Goal: Task Accomplishment & Management: Manage account settings

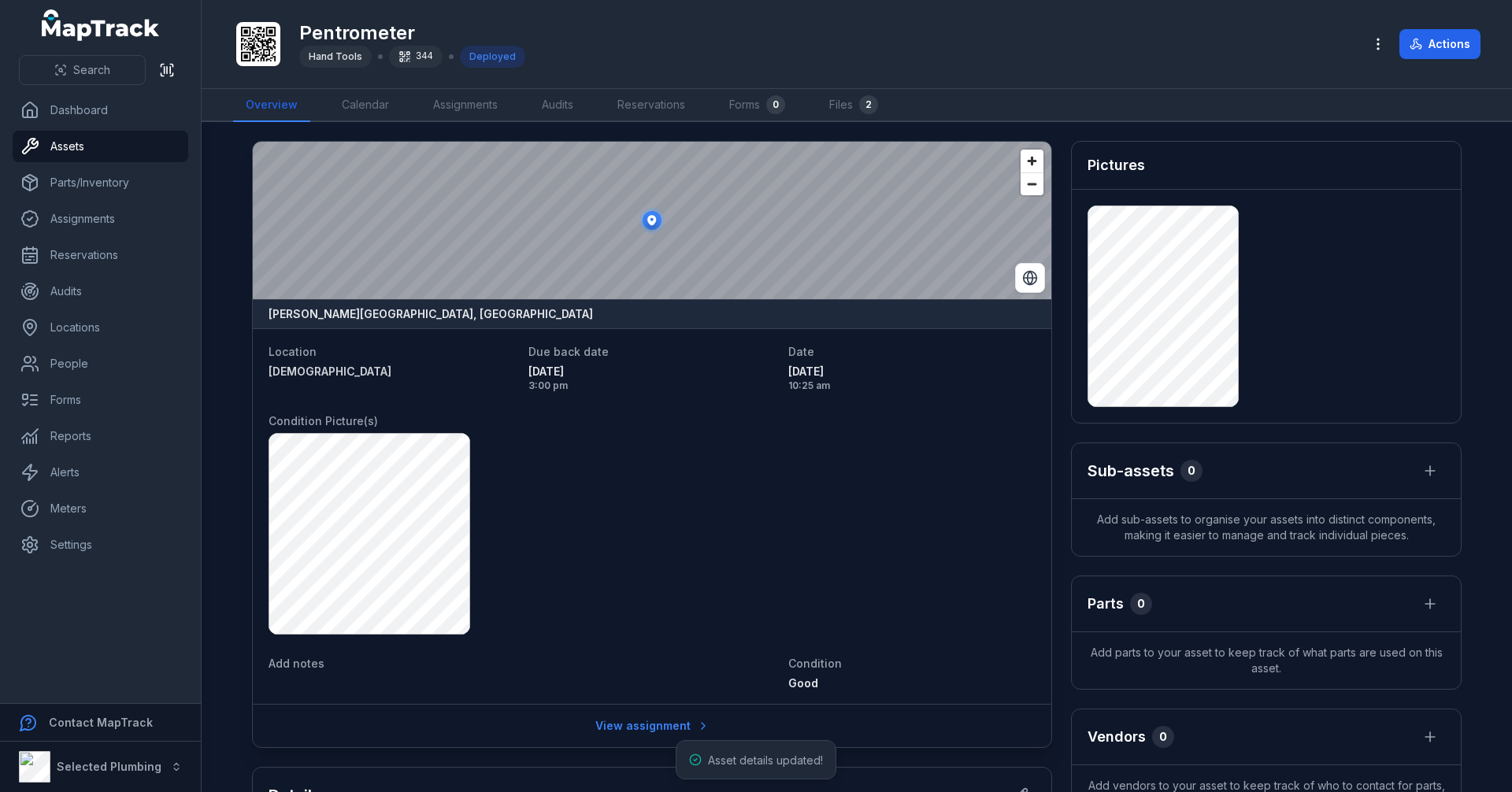
scroll to position [315, 0]
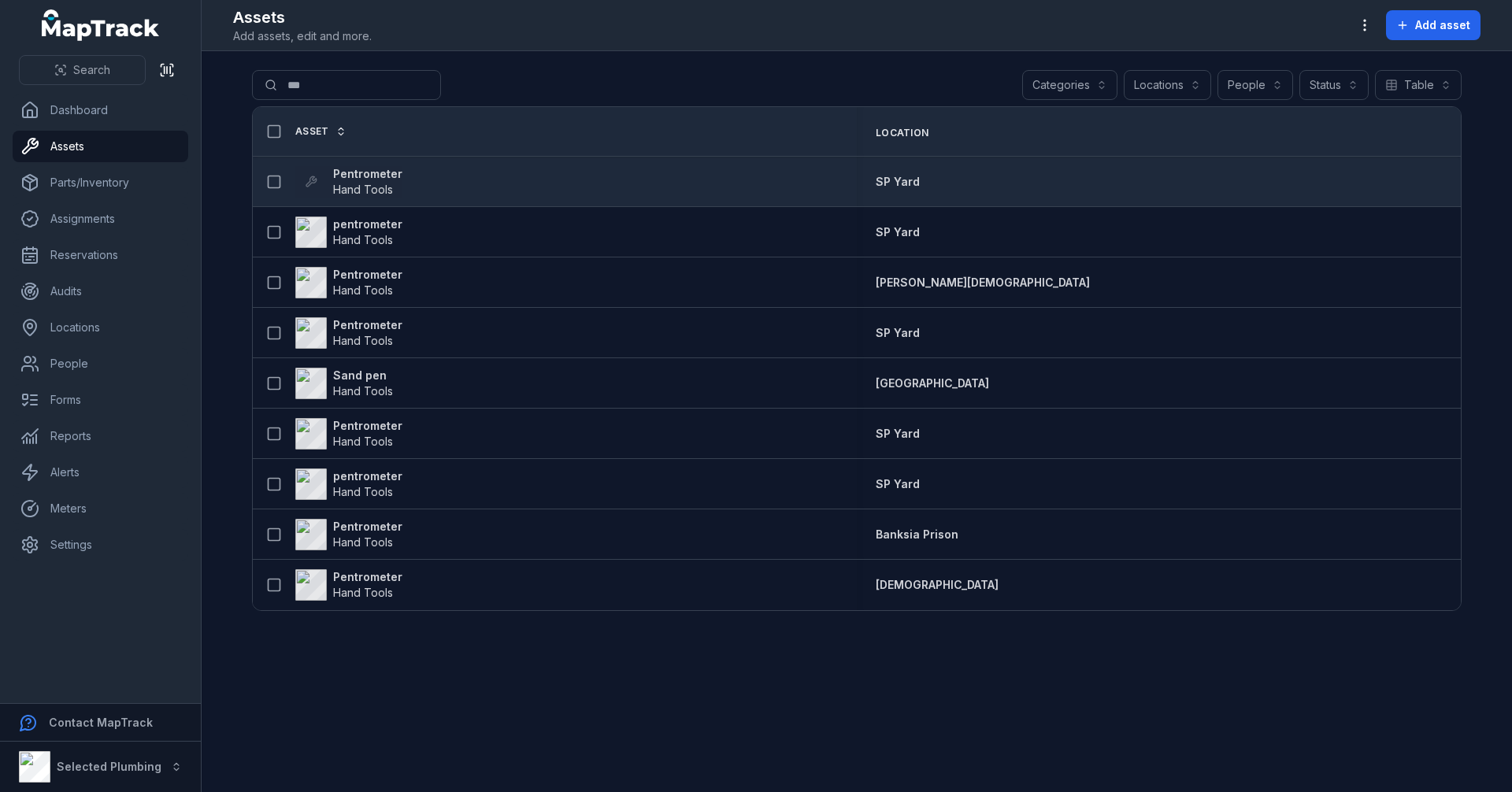
click at [386, 175] on strong "Pentrometer" at bounding box center [368, 174] width 69 height 16
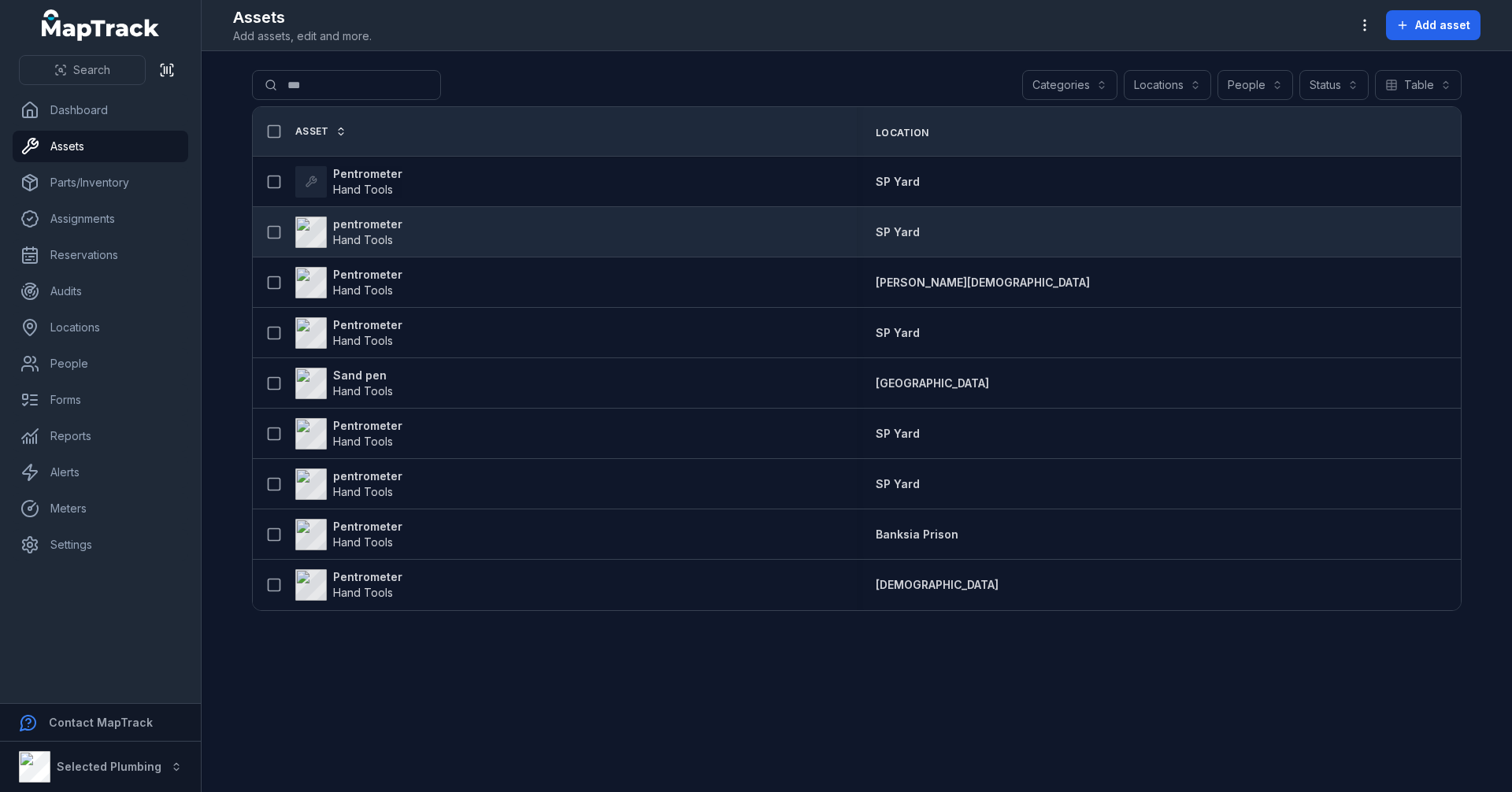
click at [375, 220] on strong "pentrometer" at bounding box center [368, 225] width 69 height 16
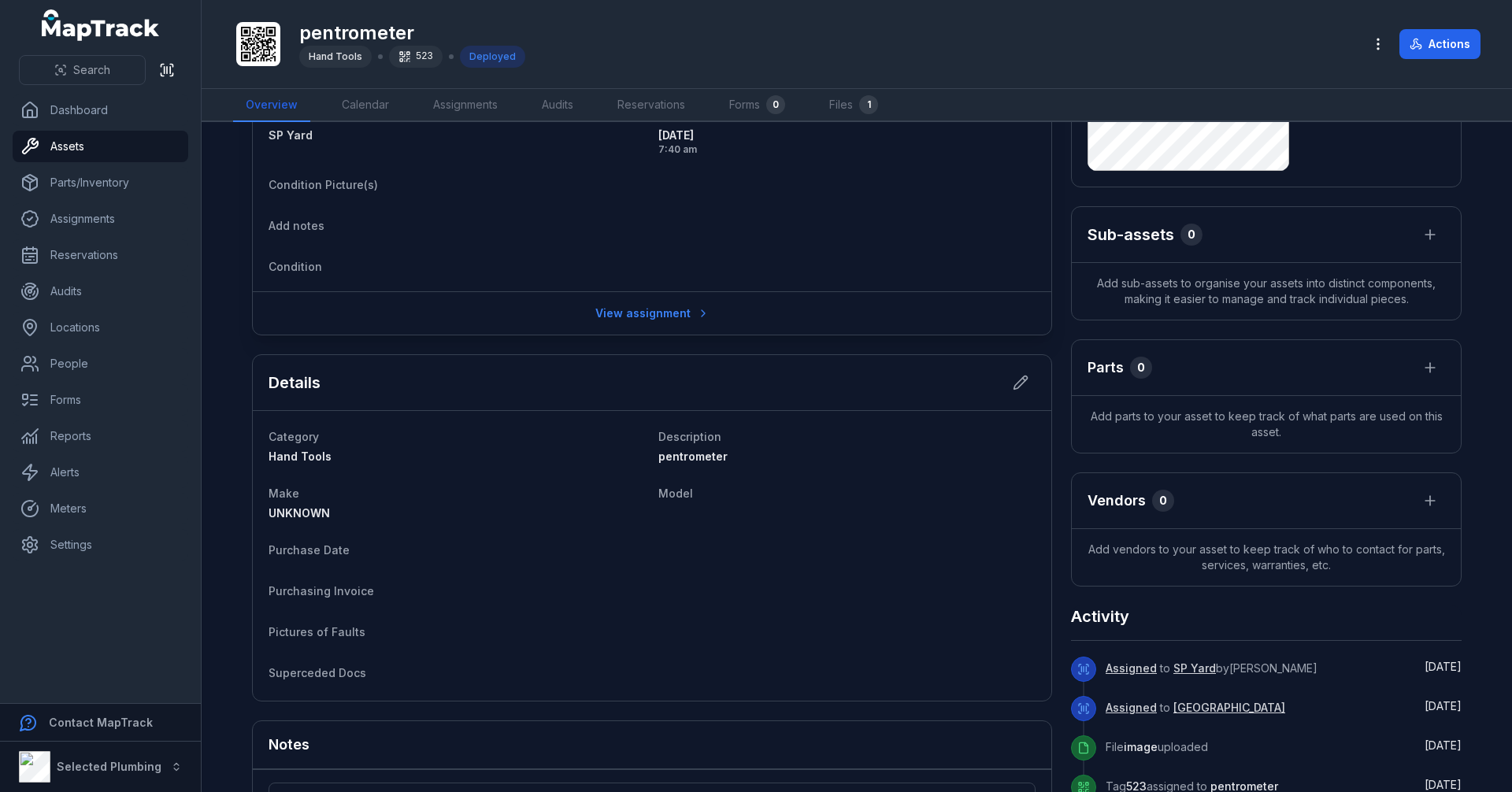
scroll to position [414, 0]
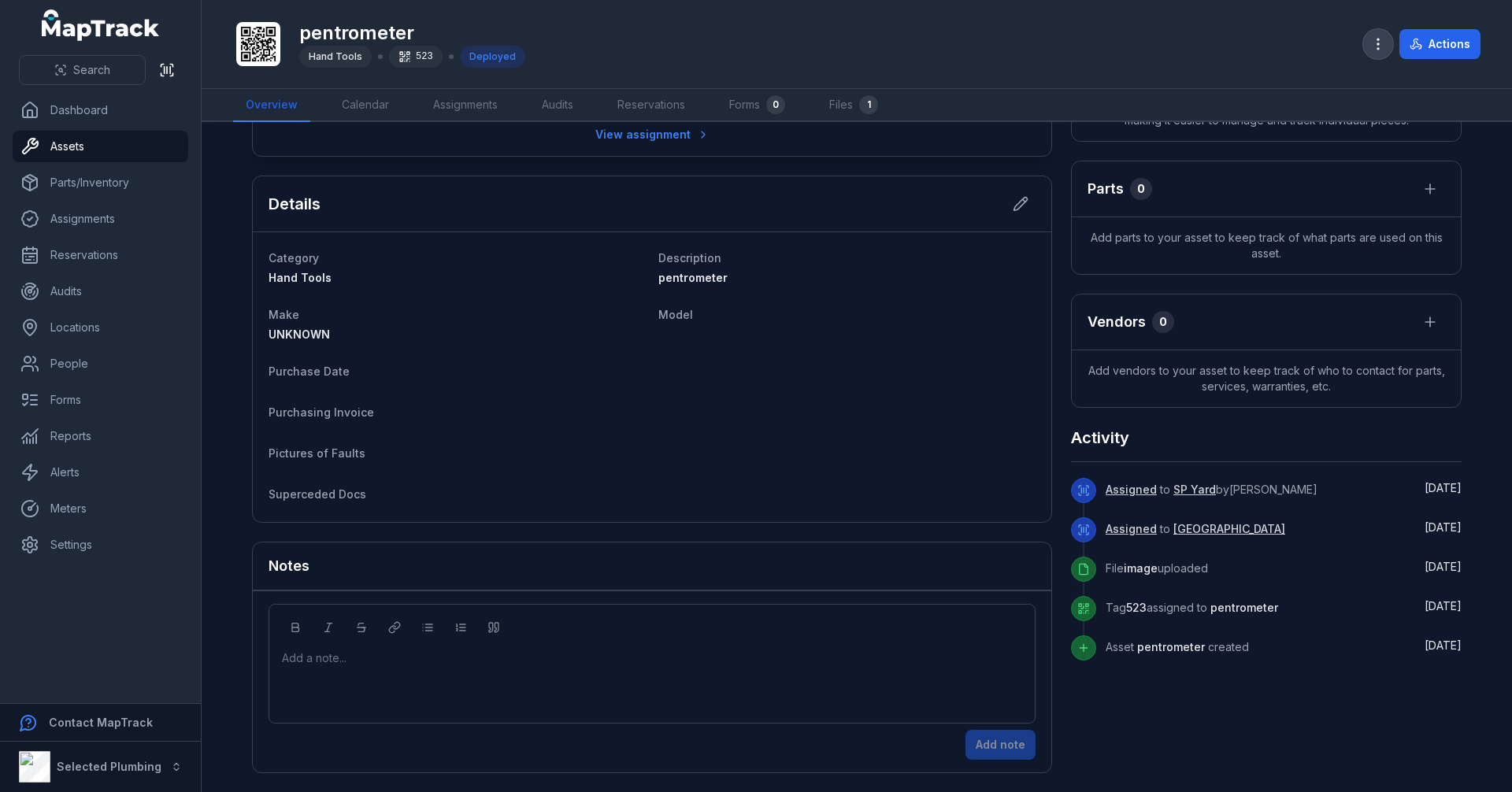
click at [1372, 40] on icon "button" at bounding box center [1378, 44] width 16 height 16
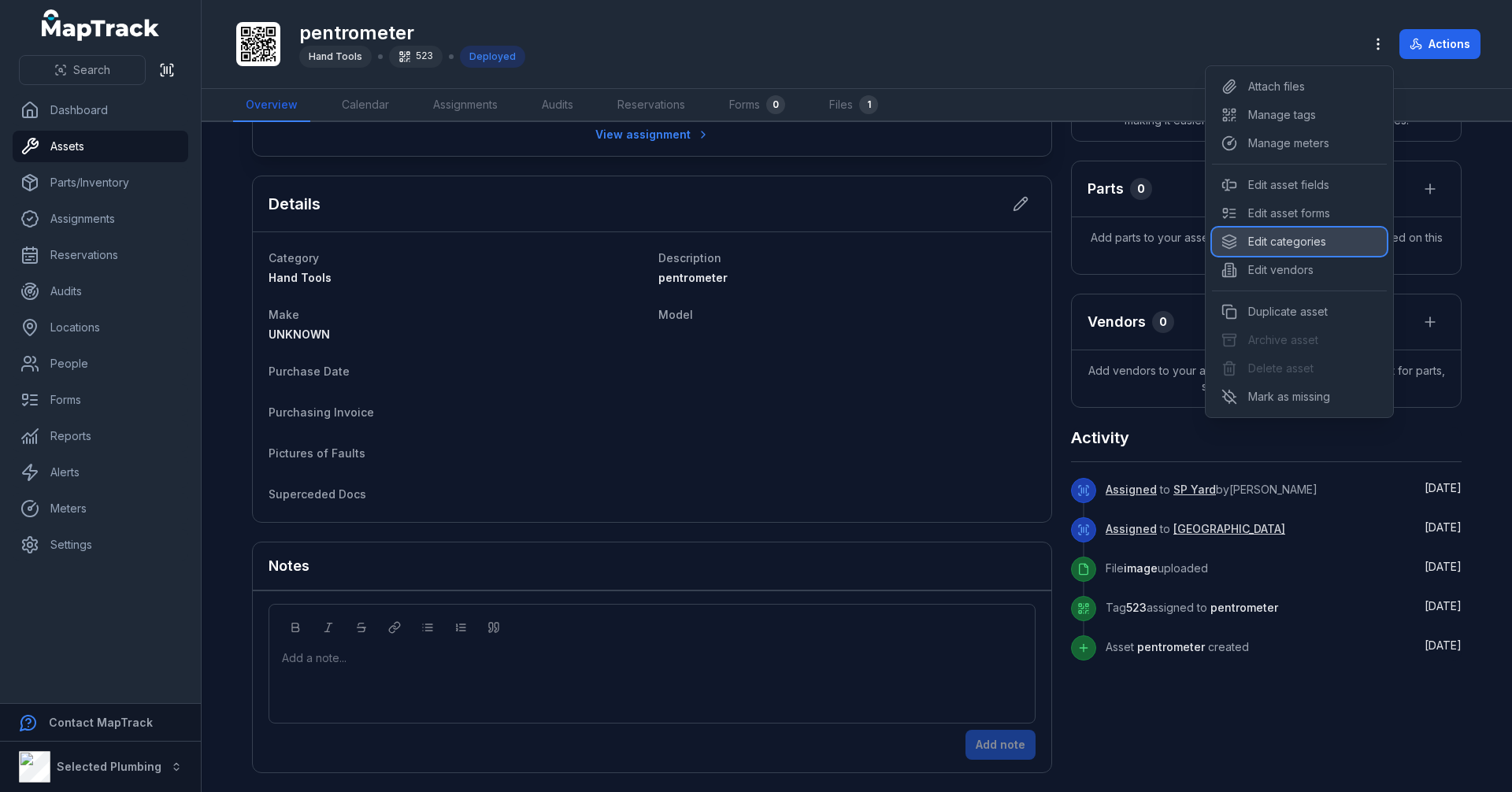
click at [1310, 235] on div "Edit categories" at bounding box center [1299, 241] width 175 height 28
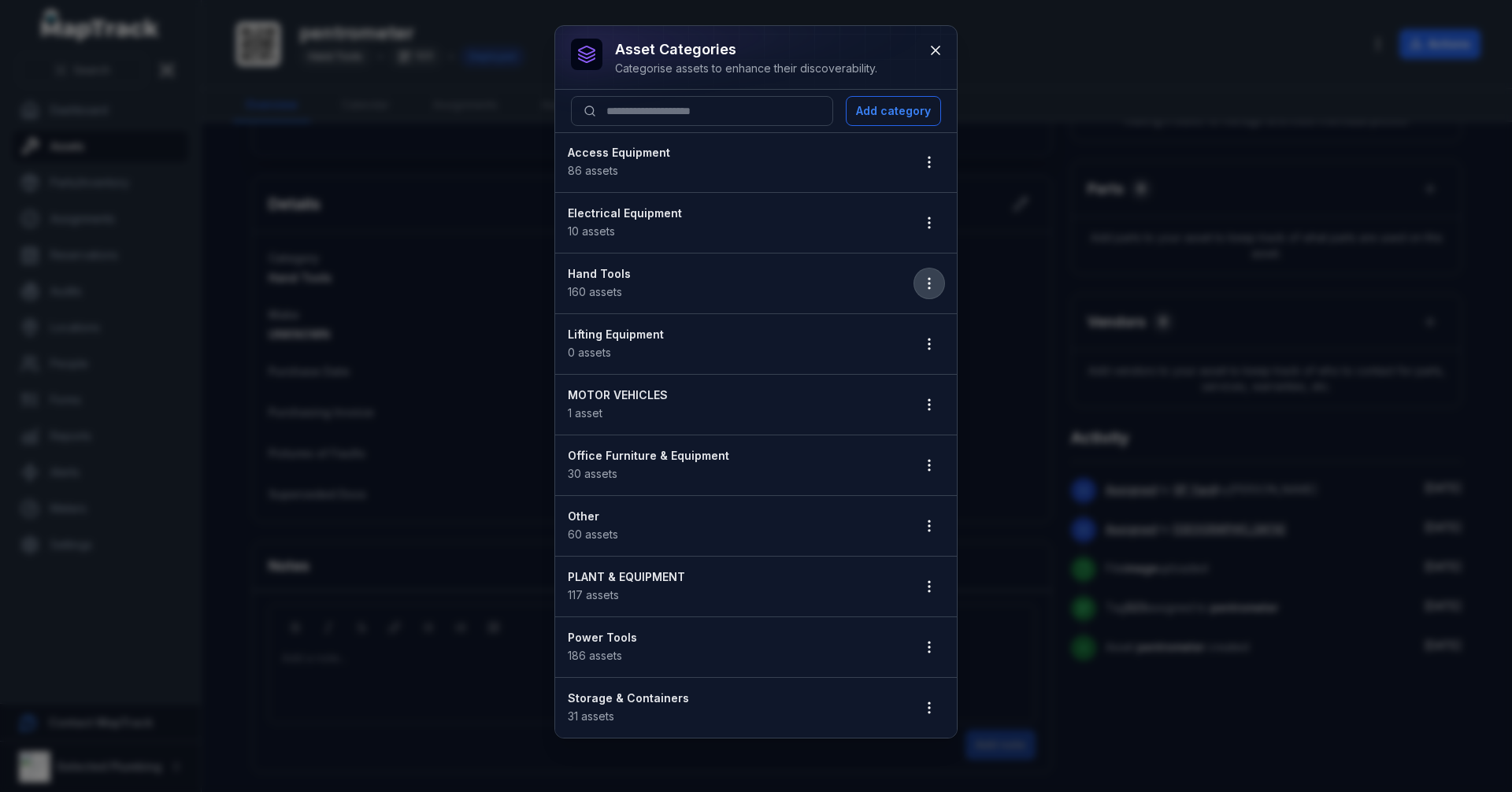
click at [927, 282] on icon "button" at bounding box center [930, 284] width 16 height 16
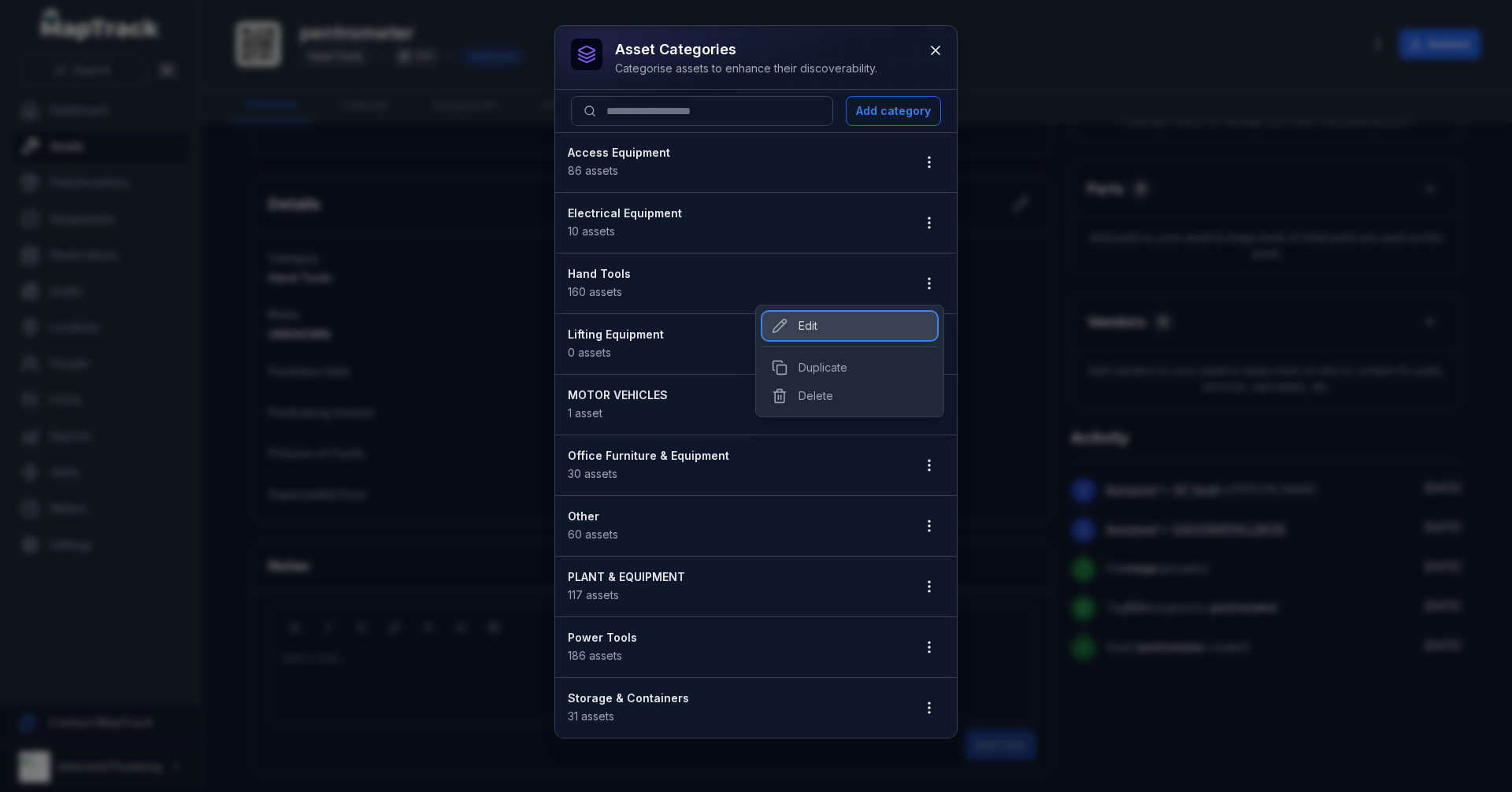
click at [864, 325] on div "Edit" at bounding box center [850, 325] width 175 height 28
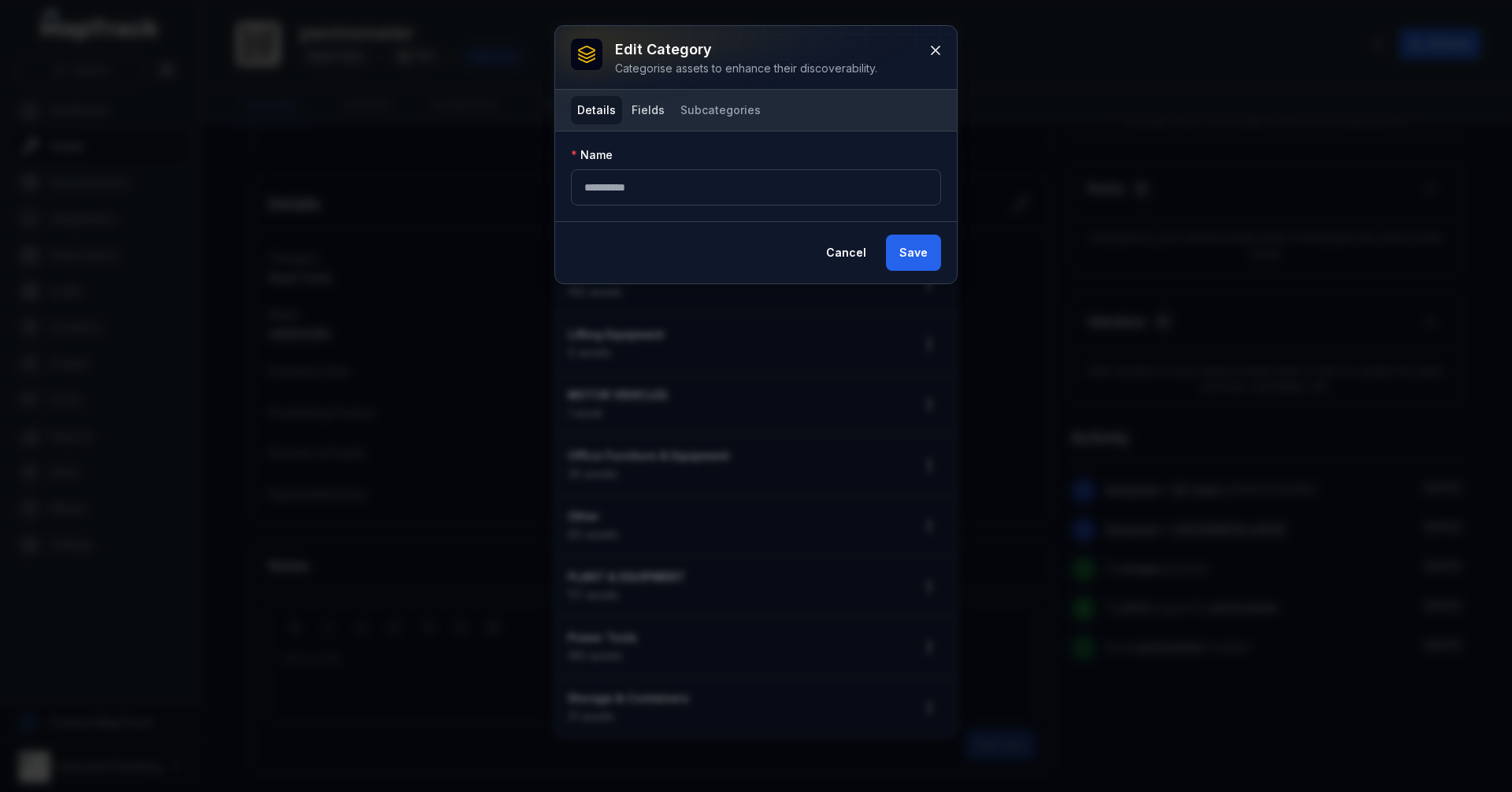
click at [652, 108] on button "Fields" at bounding box center [648, 110] width 46 height 28
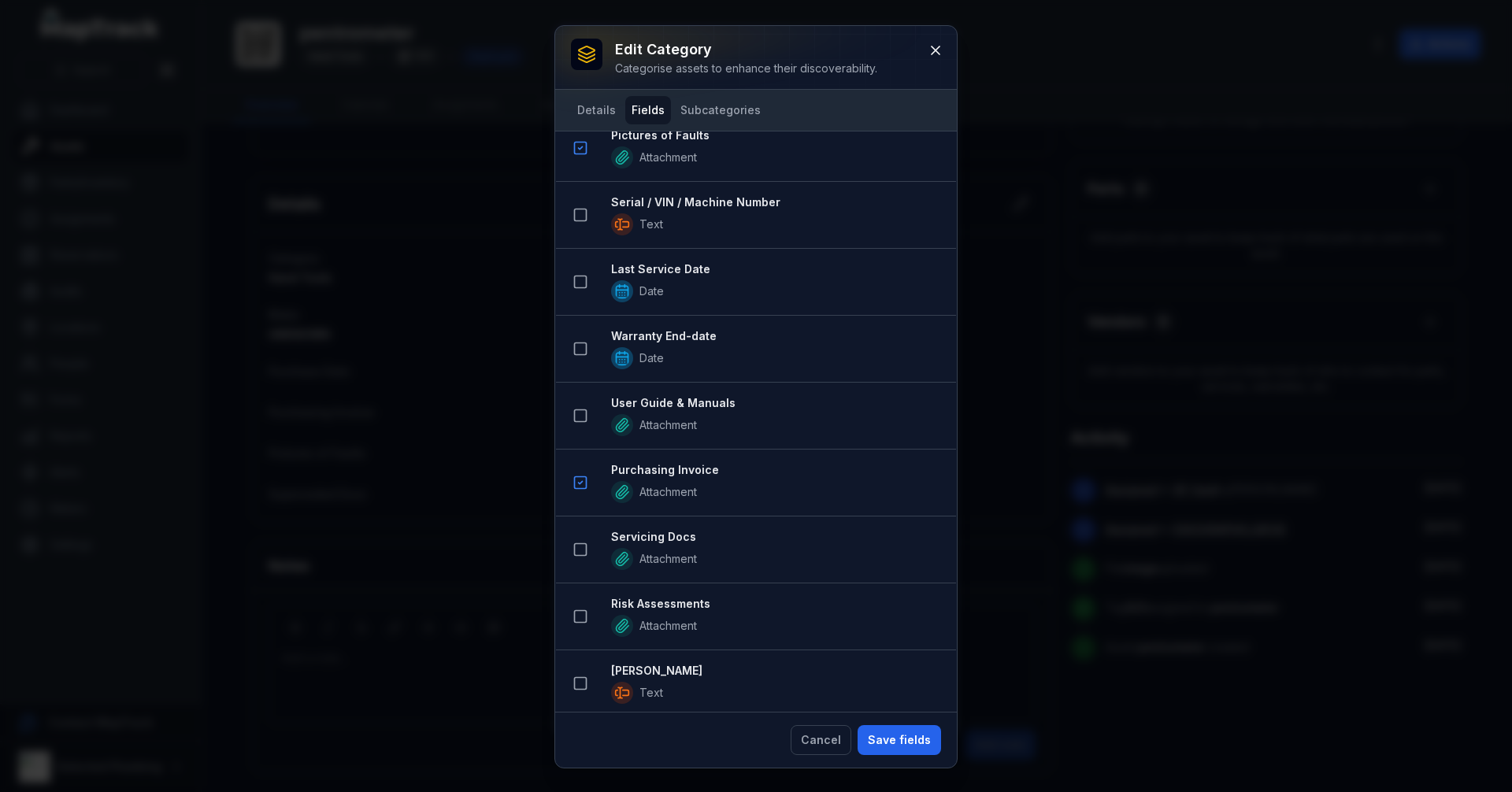
scroll to position [1023, 0]
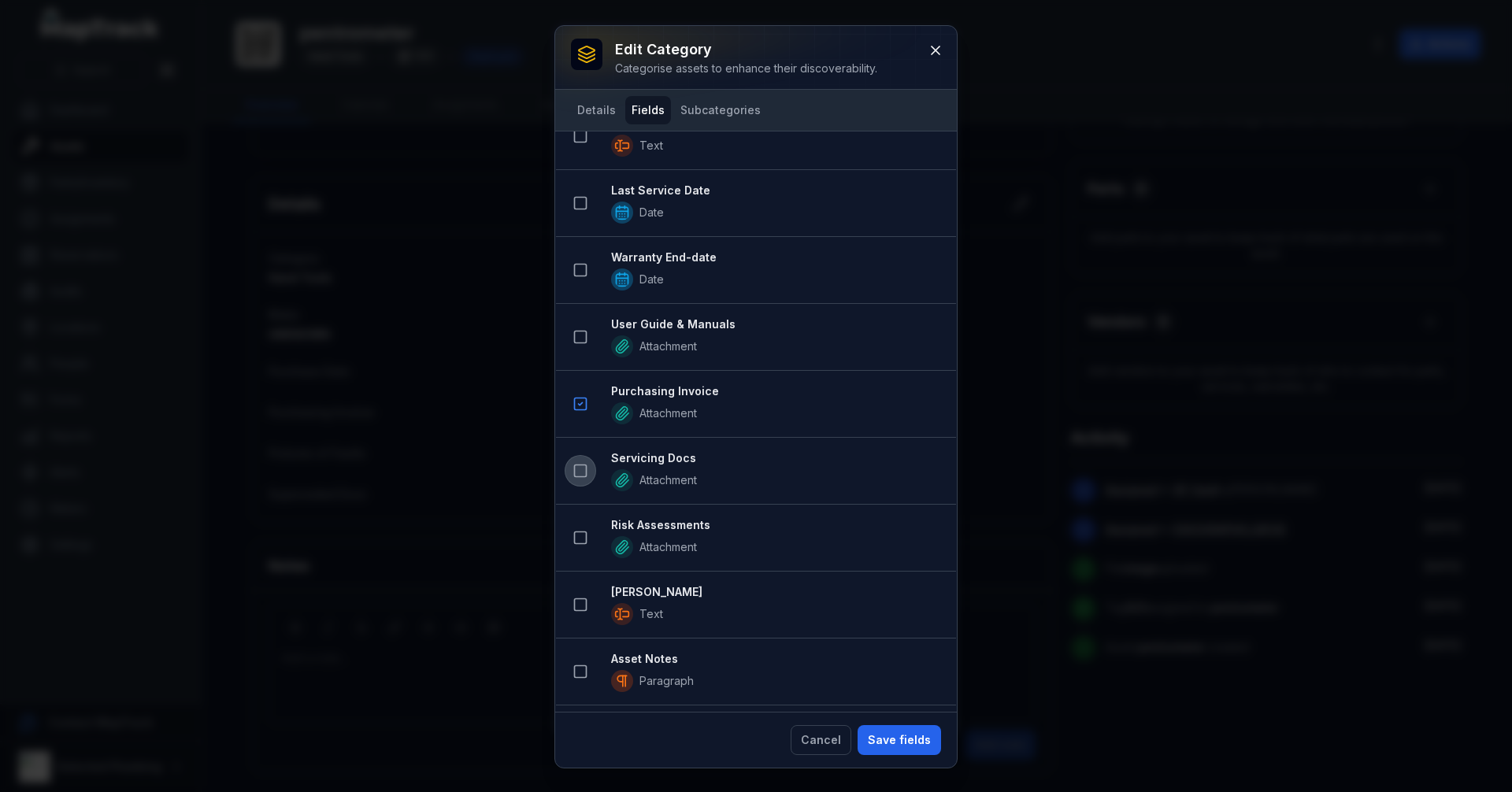
click at [586, 463] on icon at bounding box center [581, 471] width 16 height 16
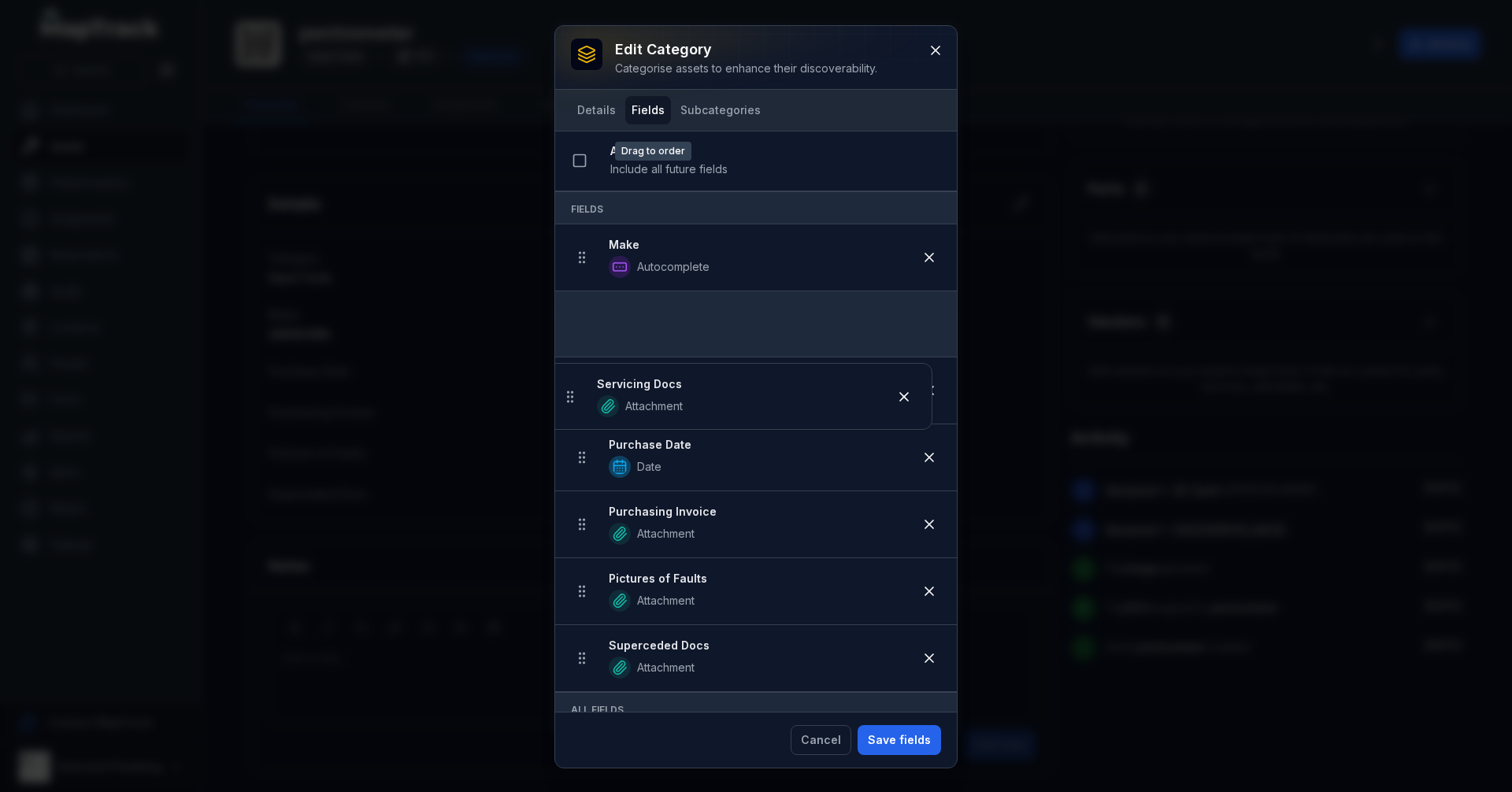
scroll to position [0, 0]
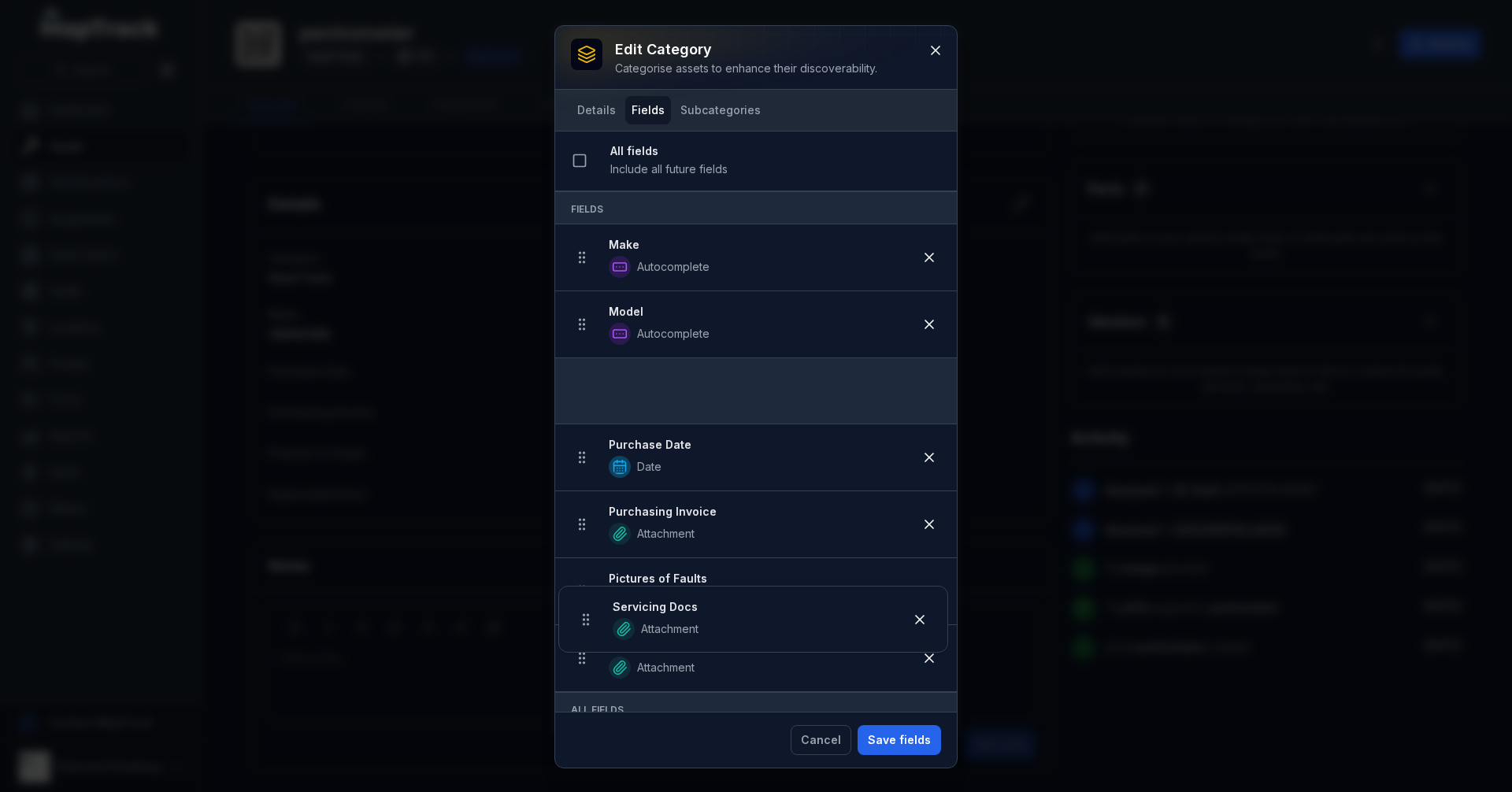
drag, startPoint x: 586, startPoint y: 423, endPoint x: 590, endPoint y: 378, distance: 45.2
click at [590, 378] on ul "Make Autocomplete Model Autocomplete Purchase Date Date Purchasing Invoice Atta…" at bounding box center [756, 458] width 402 height 467
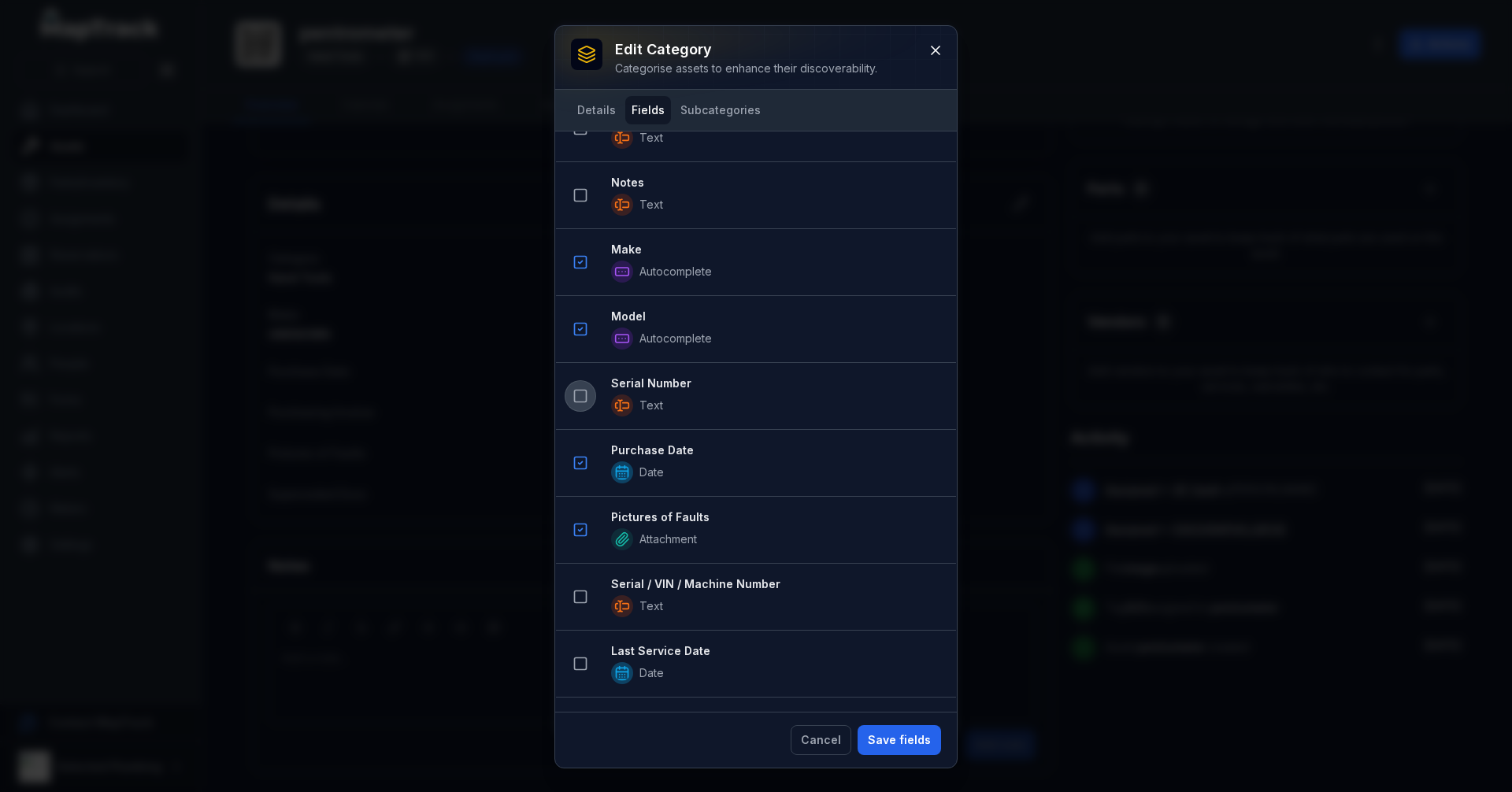
click at [582, 403] on icon at bounding box center [581, 396] width 16 height 16
click at [907, 746] on button "Save fields" at bounding box center [899, 740] width 84 height 30
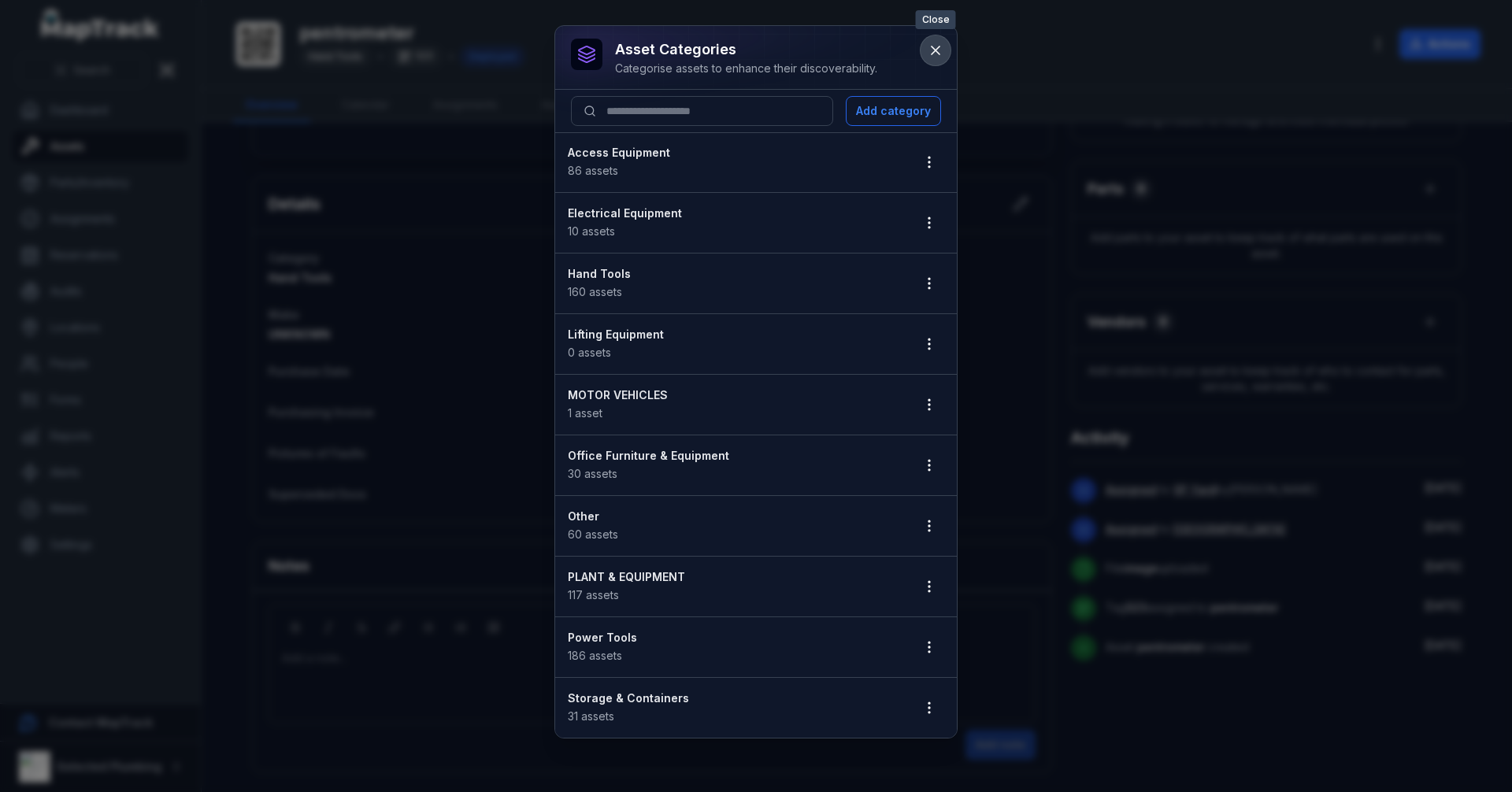
click at [940, 55] on icon at bounding box center [936, 51] width 16 height 16
